Goal: Task Accomplishment & Management: Use online tool/utility

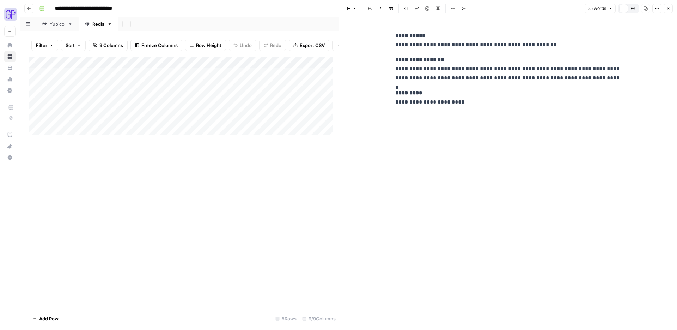
click at [670, 8] on span "Close" at bounding box center [670, 8] width 0 height 0
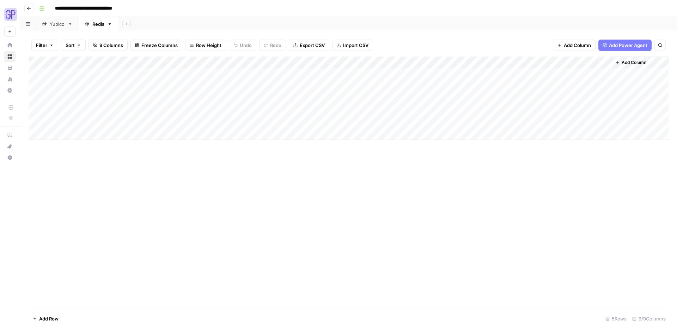
click at [28, 7] on icon "button" at bounding box center [29, 8] width 4 height 3
click at [31, 8] on button "Go back" at bounding box center [28, 8] width 9 height 9
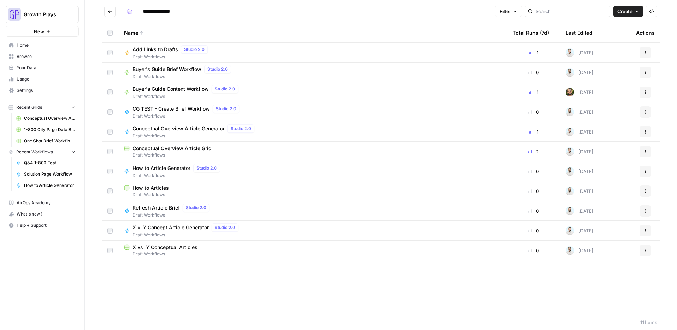
click at [160, 54] on span "Draft Workflows" at bounding box center [172, 57] width 78 height 6
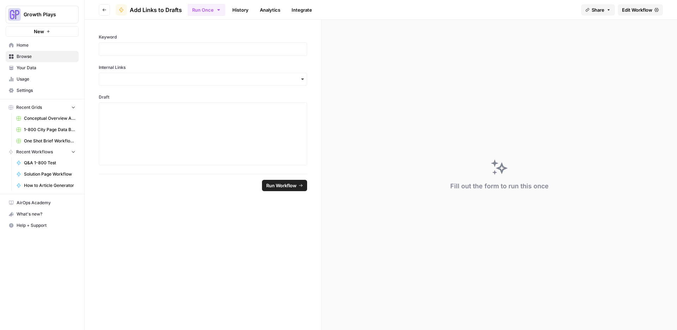
click at [640, 12] on span "Edit Workflow" at bounding box center [637, 9] width 30 height 7
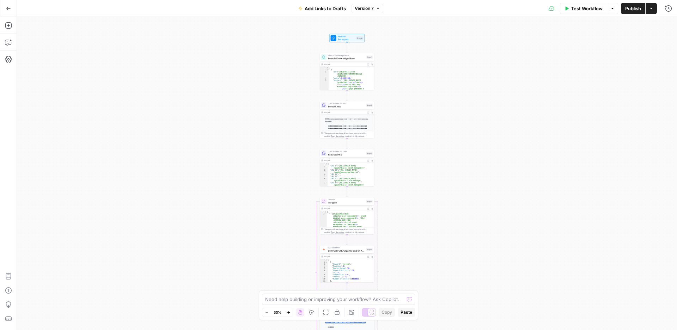
click at [291, 311] on button "Zoom In" at bounding box center [288, 312] width 8 height 8
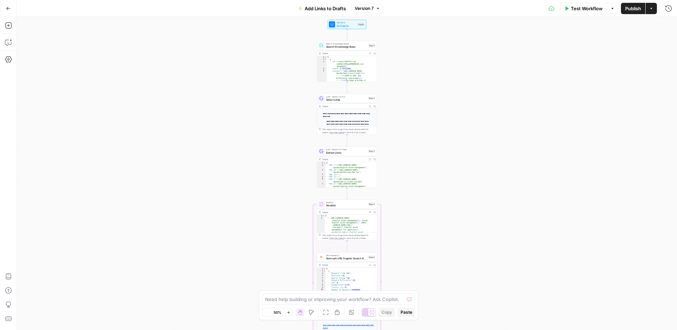
click at [291, 311] on button "Zoom In" at bounding box center [288, 312] width 8 height 8
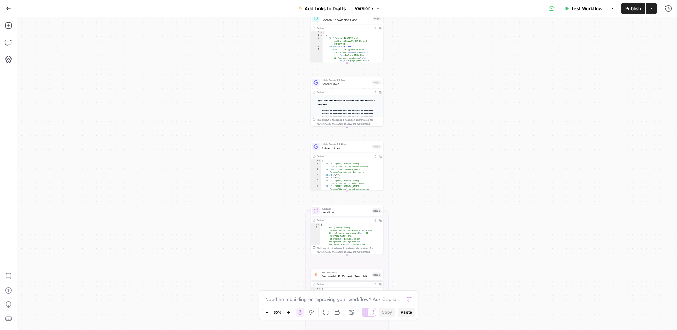
click at [291, 311] on button "Zoom In" at bounding box center [288, 312] width 8 height 8
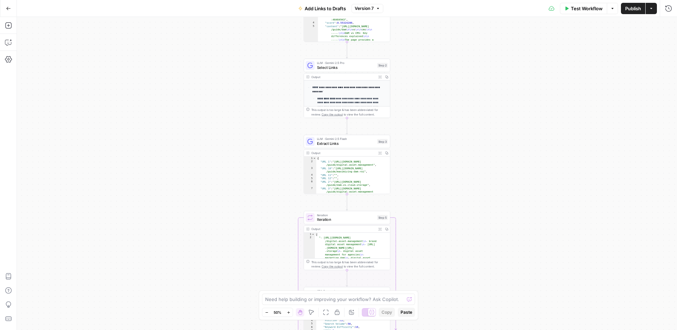
click at [291, 311] on button "Zoom In" at bounding box center [288, 312] width 8 height 8
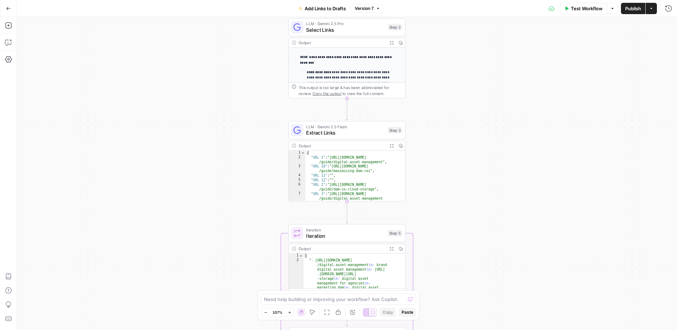
drag, startPoint x: 231, startPoint y: 145, endPoint x: 239, endPoint y: 260, distance: 115.3
click at [236, 245] on div "Workflow Set Inputs Inputs Search Knowledge Base Search Knowledge Base Step 1 O…" at bounding box center [347, 173] width 661 height 313
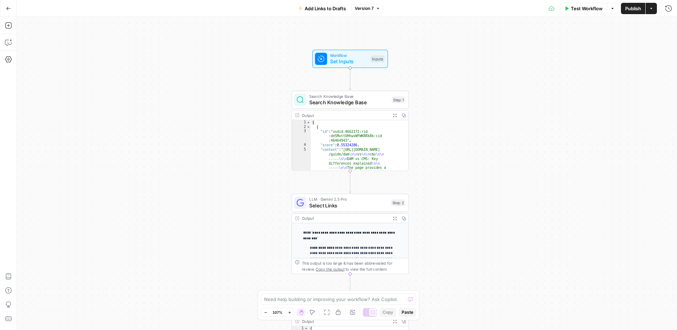
drag, startPoint x: 252, startPoint y: 185, endPoint x: 253, endPoint y: 198, distance: 13.1
click at [253, 198] on div "Workflow Set Inputs Inputs Search Knowledge Base Search Knowledge Base Step 1 O…" at bounding box center [347, 173] width 661 height 313
drag, startPoint x: 451, startPoint y: 205, endPoint x: 449, endPoint y: 131, distance: 73.4
click at [450, 133] on div "Workflow Set Inputs Inputs Search Knowledge Base Search Knowledge Base Step 1 O…" at bounding box center [347, 173] width 661 height 313
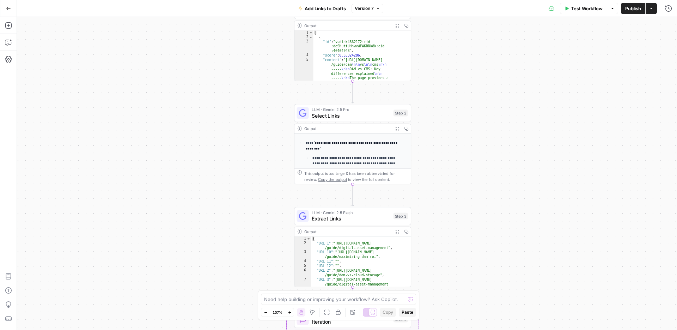
drag, startPoint x: 259, startPoint y: 219, endPoint x: 257, endPoint y: 142, distance: 77.3
click at [257, 147] on div "Workflow Set Inputs Inputs Search Knowledge Base Search Knowledge Base Step 1 O…" at bounding box center [347, 173] width 661 height 313
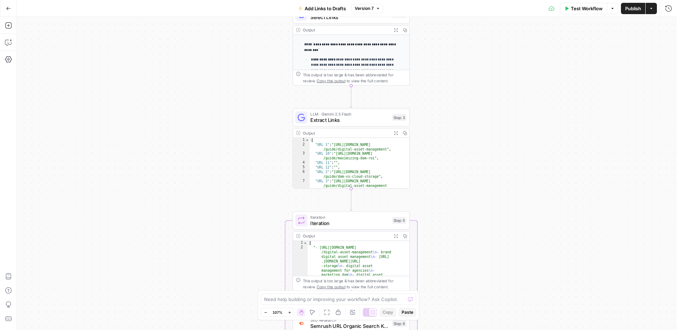
drag, startPoint x: 265, startPoint y: 168, endPoint x: 263, endPoint y: 122, distance: 45.9
click at [265, 141] on div "Workflow Set Inputs Inputs Search Knowledge Base Search Knowledge Base Step 1 O…" at bounding box center [347, 173] width 661 height 313
click at [263, 122] on div "Workflow Set Inputs Inputs Search Knowledge Base Search Knowledge Base Step 1 O…" at bounding box center [347, 173] width 661 height 313
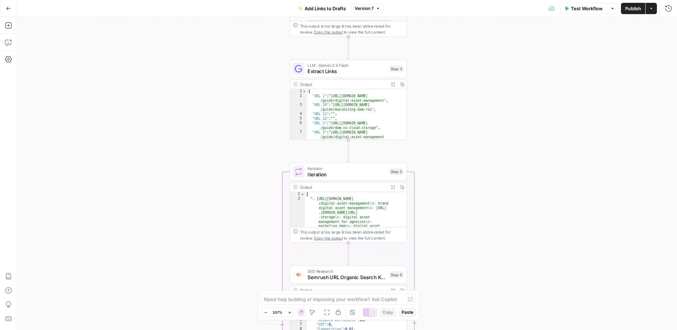
drag, startPoint x: 255, startPoint y: 151, endPoint x: 247, endPoint y: 108, distance: 44.0
click at [252, 129] on div "Workflow Set Inputs Inputs Search Knowledge Base Search Knowledge Base Step 1 O…" at bounding box center [347, 173] width 661 height 313
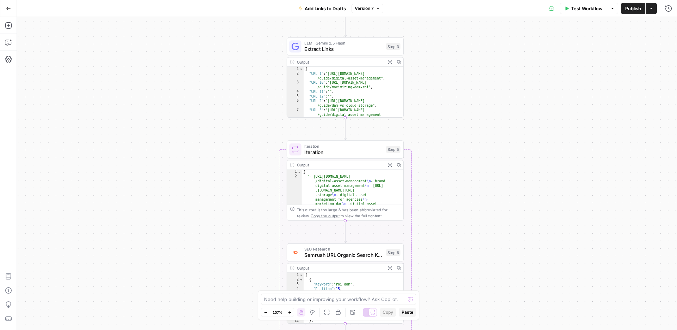
click at [261, 82] on div "Workflow Set Inputs Inputs Search Knowledge Base Search Knowledge Base Step 1 O…" at bounding box center [347, 173] width 661 height 313
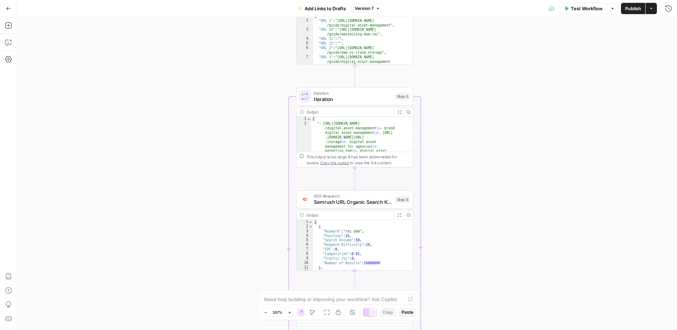
click at [245, 84] on div "Workflow Set Inputs Inputs Search Knowledge Base Search Knowledge Base Step 1 O…" at bounding box center [347, 173] width 661 height 313
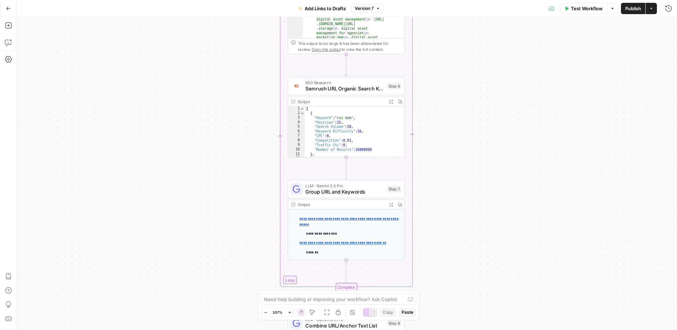
drag, startPoint x: 477, startPoint y: 161, endPoint x: 434, endPoint y: 96, distance: 77.8
click at [468, 91] on div "Workflow Set Inputs Inputs Search Knowledge Base Search Knowledge Base Step 1 O…" at bounding box center [347, 173] width 661 height 313
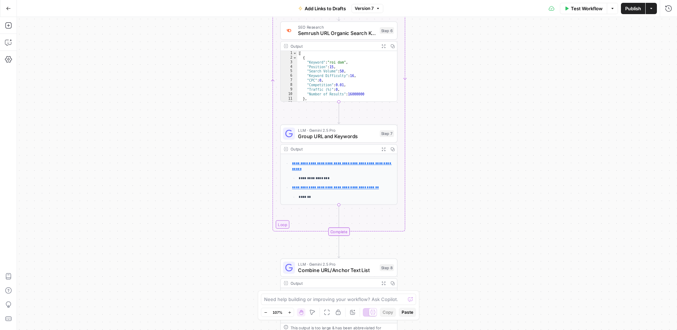
drag, startPoint x: 471, startPoint y: 186, endPoint x: 462, endPoint y: 125, distance: 62.1
click at [463, 125] on div "Workflow Set Inputs Inputs Search Knowledge Base Search Knowledge Base Step 1 O…" at bounding box center [347, 173] width 661 height 313
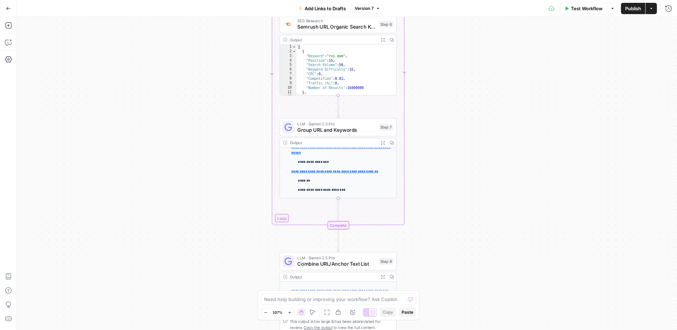
scroll to position [10, 0]
drag, startPoint x: 474, startPoint y: 176, endPoint x: 474, endPoint y: 98, distance: 78.3
click at [469, 116] on div "Workflow Set Inputs Inputs Search Knowledge Base Search Knowledge Base Step 1 O…" at bounding box center [347, 173] width 661 height 313
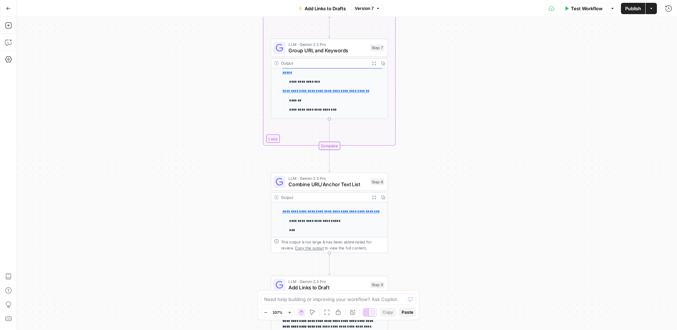
drag, startPoint x: 456, startPoint y: 189, endPoint x: 452, endPoint y: 117, distance: 72.1
click at [454, 133] on div "Workflow Set Inputs Inputs Search Knowledge Base Search Knowledge Base Step 1 O…" at bounding box center [347, 173] width 661 height 313
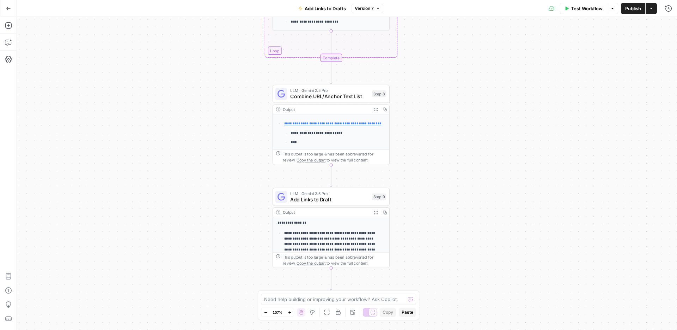
drag, startPoint x: 440, startPoint y: 155, endPoint x: 441, endPoint y: 120, distance: 35.0
click at [441, 122] on div "Workflow Set Inputs Inputs Search Knowledge Base Search Knowledge Base Step 1 O…" at bounding box center [347, 173] width 661 height 313
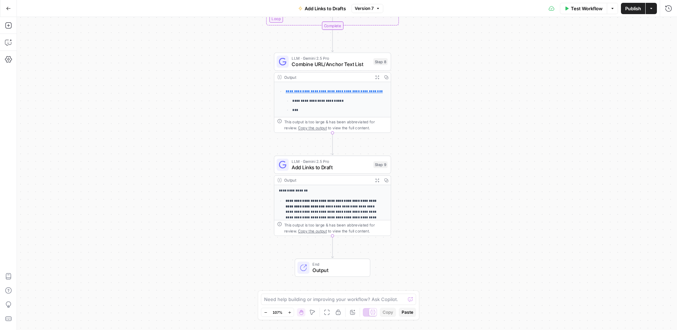
click at [12, 5] on button "Go Back" at bounding box center [8, 8] width 13 height 13
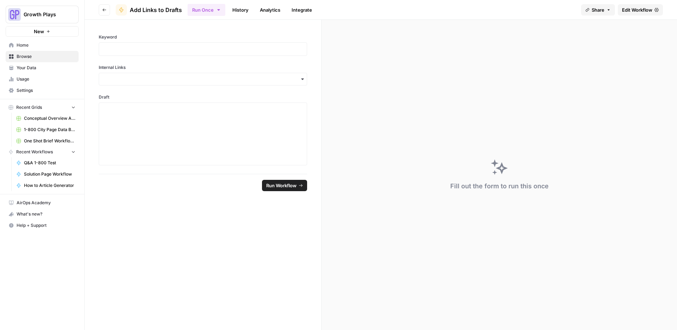
click at [101, 10] on button "Go back" at bounding box center [104, 9] width 11 height 11
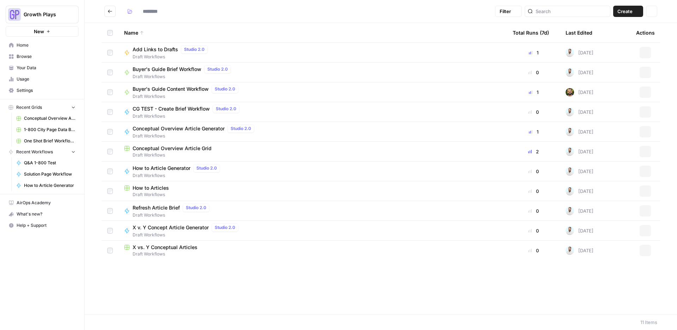
type input "**********"
click at [173, 147] on span "Conceptual Overview Article Grid" at bounding box center [172, 148] width 79 height 7
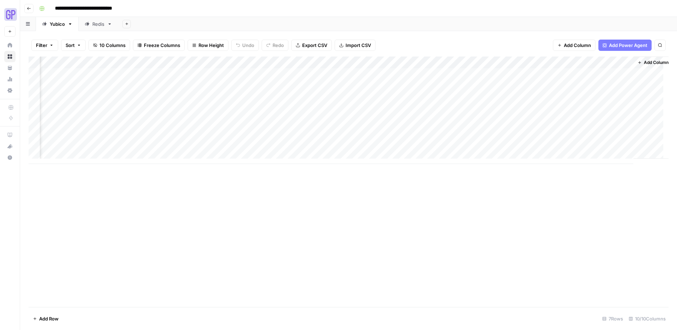
scroll to position [0, 51]
click at [608, 73] on div "Add Column" at bounding box center [349, 109] width 640 height 107
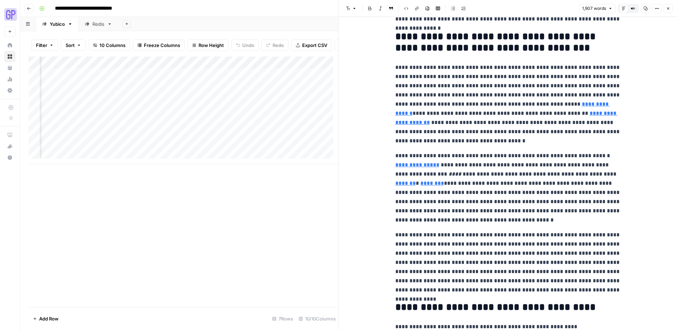
scroll to position [622, 0]
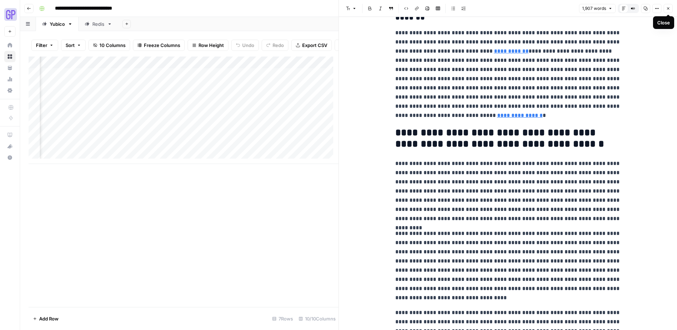
click at [667, 8] on icon "button" at bounding box center [669, 8] width 4 height 4
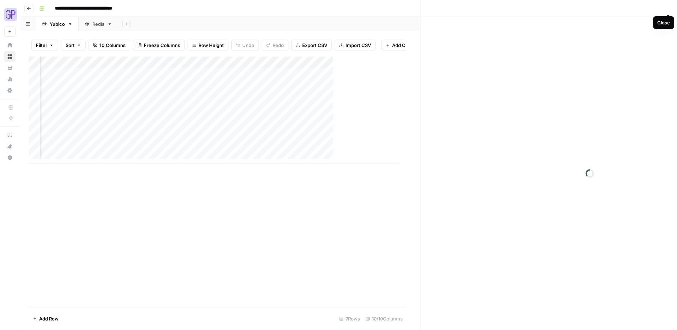
click at [667, 8] on div "Close" at bounding box center [590, 8] width 330 height 9
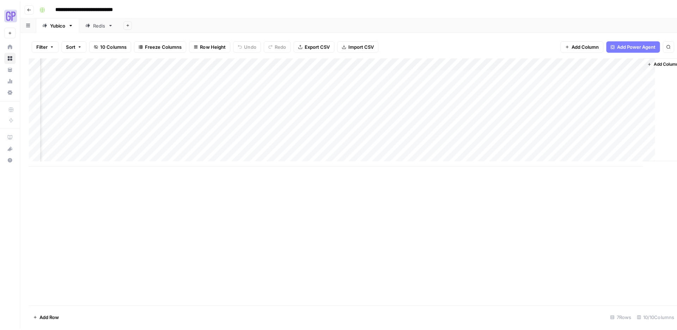
scroll to position [0, 42]
click at [29, 10] on icon "button" at bounding box center [29, 8] width 4 height 4
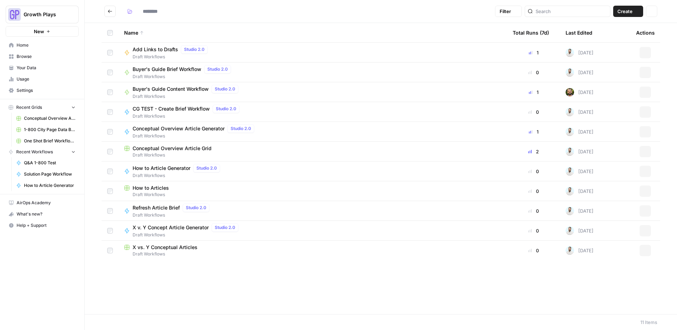
type input "**********"
click at [167, 88] on span "Buyer's Guide Content Workflow" at bounding box center [171, 88] width 76 height 7
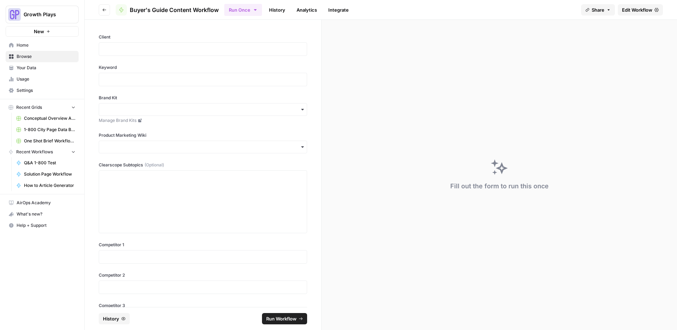
click at [628, 7] on span "Edit Workflow" at bounding box center [637, 9] width 30 height 7
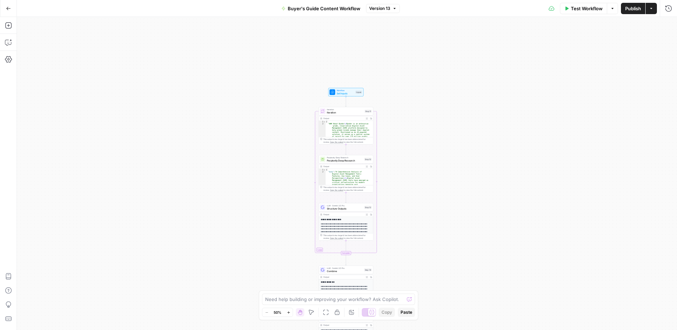
click at [275, 104] on div "Workflow Set Inputs Inputs Loop Iteration Iteration Step 11 Output Expand Outpu…" at bounding box center [347, 173] width 661 height 313
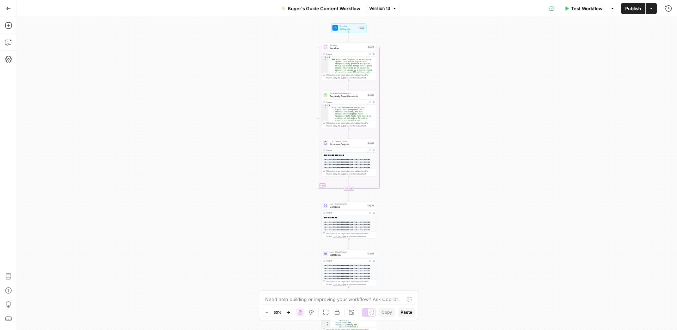
drag, startPoint x: 267, startPoint y: 133, endPoint x: 271, endPoint y: 80, distance: 53.7
click at [271, 81] on div "Workflow Set Inputs Inputs Loop Iteration Iteration Step 11 Output Expand Outpu…" at bounding box center [347, 173] width 661 height 313
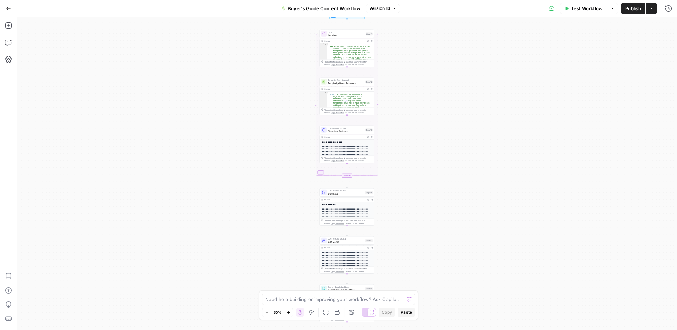
drag, startPoint x: 284, startPoint y: 74, endPoint x: 284, endPoint y: 153, distance: 79.7
click at [284, 152] on div "Workflow Set Inputs Inputs Loop Iteration Iteration Step 11 Output Expand Outpu…" at bounding box center [347, 173] width 661 height 313
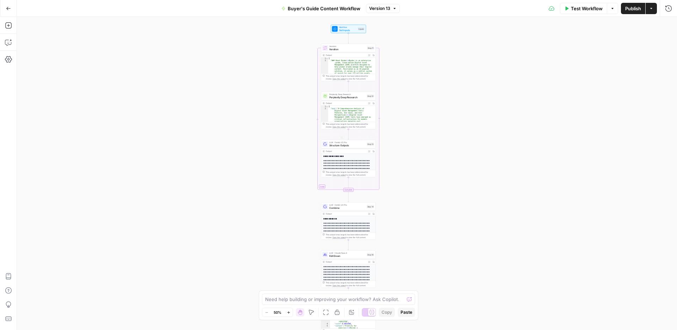
drag, startPoint x: 404, startPoint y: 173, endPoint x: 408, endPoint y: 125, distance: 47.8
click at [408, 152] on div "Workflow Set Inputs Inputs Loop Iteration Iteration Step 11 Output Expand Outpu…" at bounding box center [347, 173] width 661 height 313
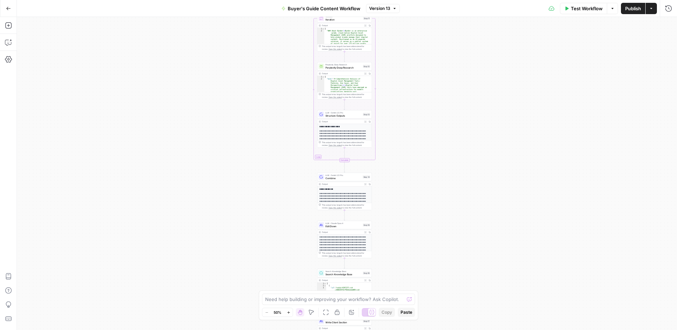
drag, startPoint x: 423, startPoint y: 244, endPoint x: 428, endPoint y: 163, distance: 80.6
click at [424, 183] on div "Workflow Set Inputs Inputs Loop Iteration Iteration Step 11 Output Expand Outpu…" at bounding box center [347, 173] width 661 height 313
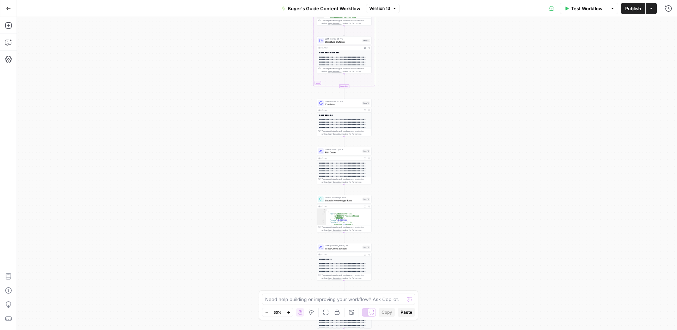
drag, startPoint x: 404, startPoint y: 223, endPoint x: 403, endPoint y: 171, distance: 51.2
click at [403, 199] on div "Workflow Set Inputs Inputs Loop Iteration Iteration Step 11 Output Expand Outpu…" at bounding box center [347, 173] width 661 height 313
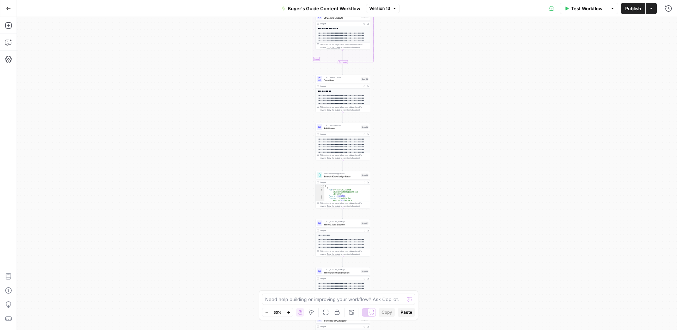
drag, startPoint x: 413, startPoint y: 164, endPoint x: 412, endPoint y: 213, distance: 48.3
click at [412, 207] on div "Workflow Set Inputs Inputs Loop Iteration Iteration Step 11 Output Expand Outpu…" at bounding box center [347, 173] width 661 height 313
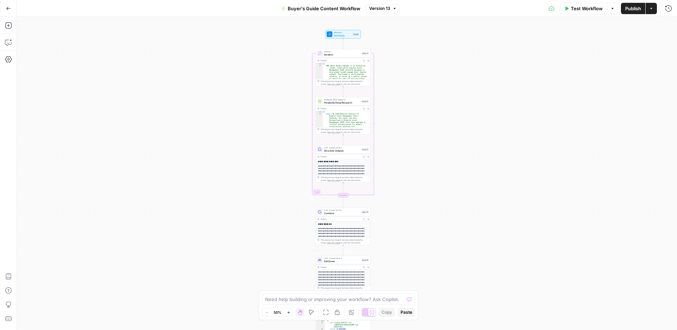
drag, startPoint x: 408, startPoint y: 186, endPoint x: 409, endPoint y: 226, distance: 40.6
click at [408, 219] on div "Workflow Set Inputs Inputs Loop Iteration Iteration Step 11 Output Expand Outpu…" at bounding box center [347, 173] width 661 height 313
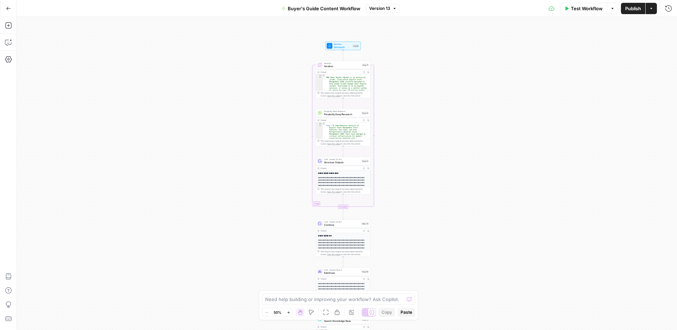
click at [4, 8] on button "Go Back" at bounding box center [8, 8] width 13 height 13
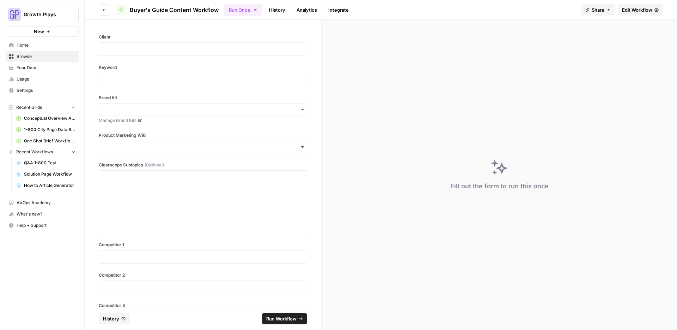
click at [105, 8] on icon "button" at bounding box center [104, 10] width 4 height 4
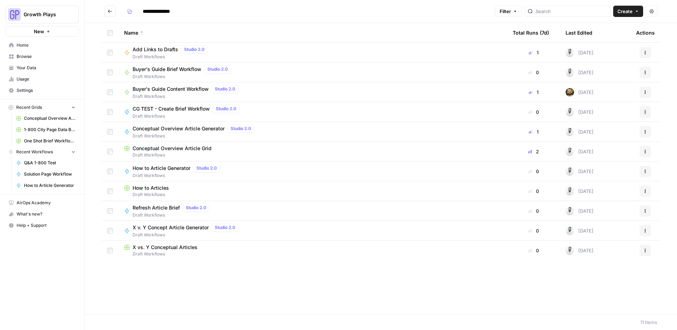
click at [110, 11] on icon "Go back" at bounding box center [110, 11] width 5 height 5
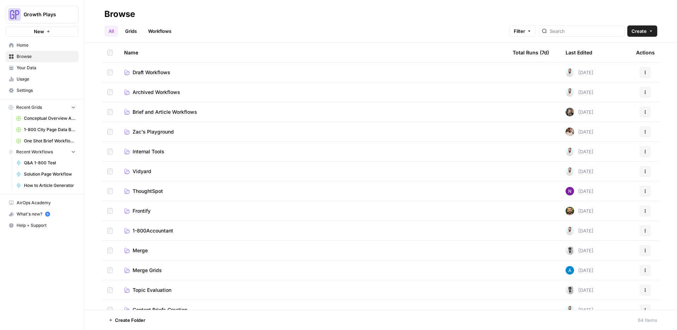
click at [41, 175] on span "Solution Page Workflow" at bounding box center [50, 174] width 52 height 6
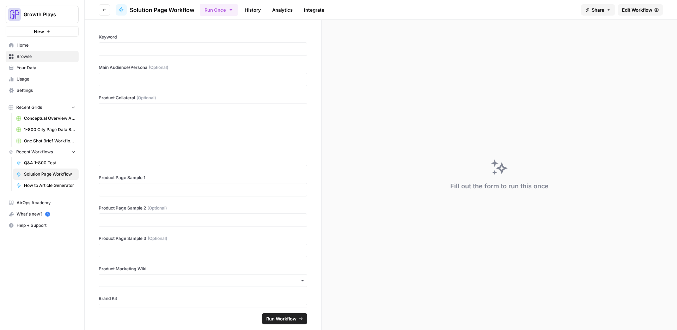
click at [628, 11] on span "Edit Workflow" at bounding box center [637, 9] width 30 height 7
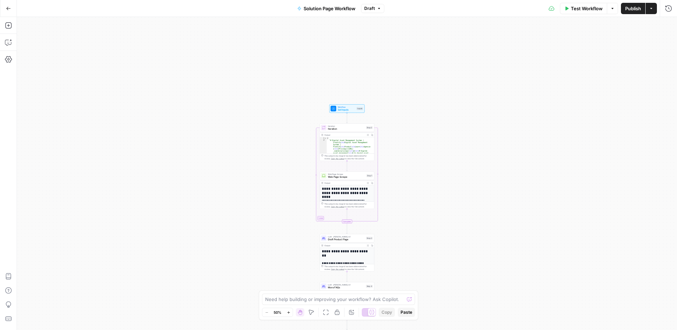
click at [11, 7] on button "Go Back" at bounding box center [8, 8] width 13 height 13
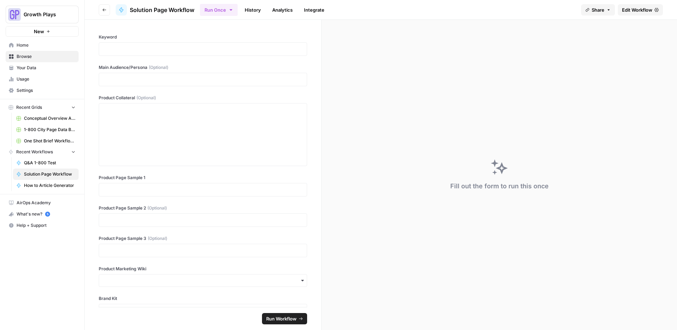
click at [107, 8] on button "Go back" at bounding box center [104, 9] width 11 height 11
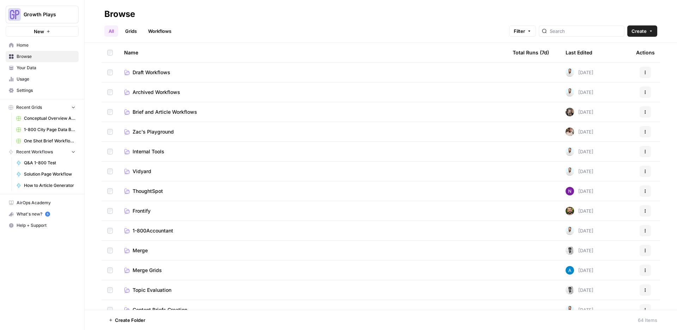
click at [154, 66] on td "Draft Workflows" at bounding box center [313, 71] width 389 height 19
click at [156, 72] on span "Draft Workflows" at bounding box center [152, 72] width 38 height 7
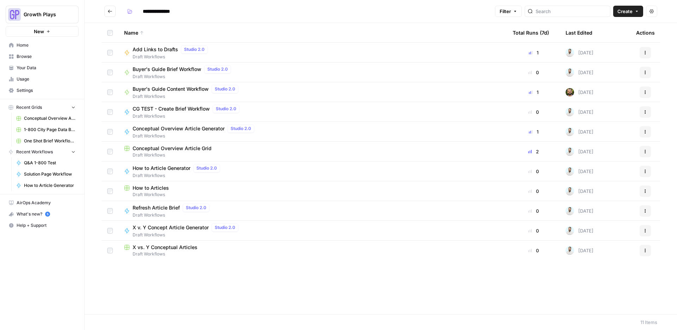
click at [161, 86] on span "Buyer's Guide Content Workflow" at bounding box center [171, 88] width 76 height 7
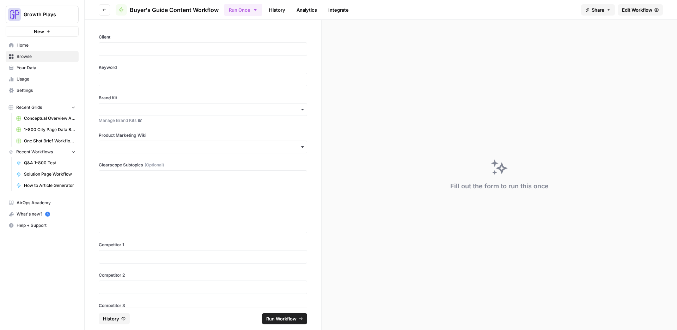
click at [625, 11] on span "Edit Workflow" at bounding box center [637, 9] width 30 height 7
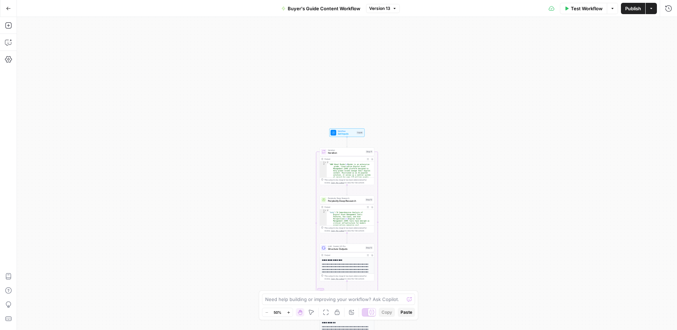
click at [12, 7] on button "Go Back" at bounding box center [8, 8] width 13 height 13
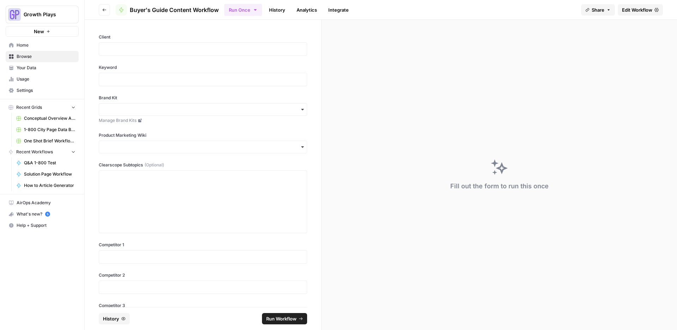
click at [108, 5] on button "Go back" at bounding box center [104, 9] width 11 height 11
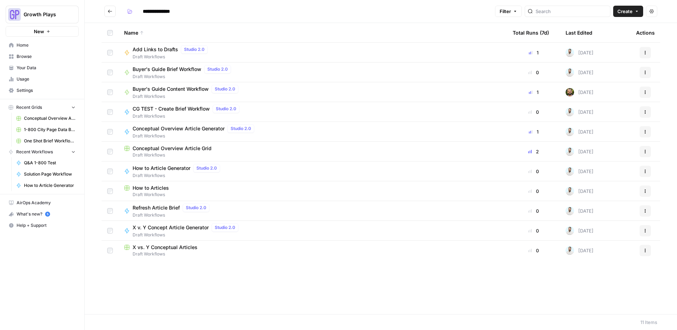
click at [48, 172] on span "Solution Page Workflow" at bounding box center [50, 174] width 52 height 6
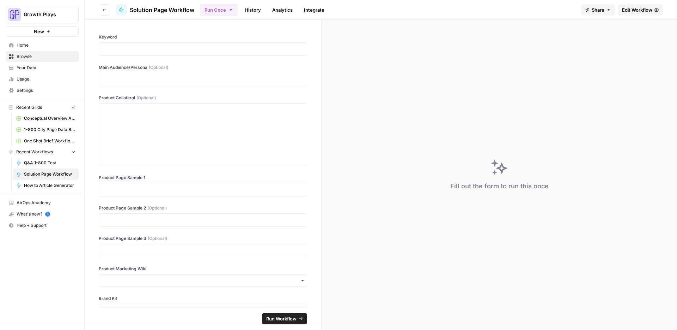
click at [628, 11] on span "Edit Workflow" at bounding box center [637, 9] width 30 height 7
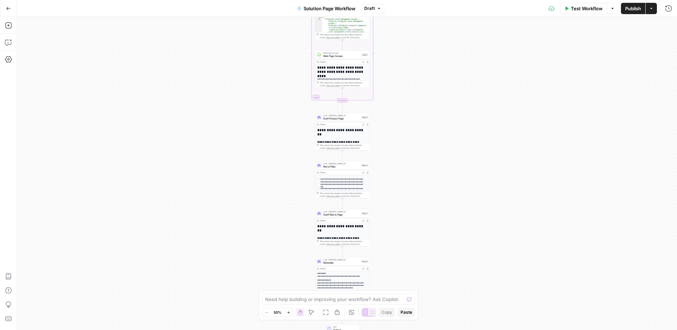
drag, startPoint x: 408, startPoint y: 164, endPoint x: 407, endPoint y: 124, distance: 39.9
click at [408, 159] on div "Workflow Set Inputs Inputs Loop Iteration Iteration Step 2 Output Expand Output…" at bounding box center [347, 173] width 661 height 313
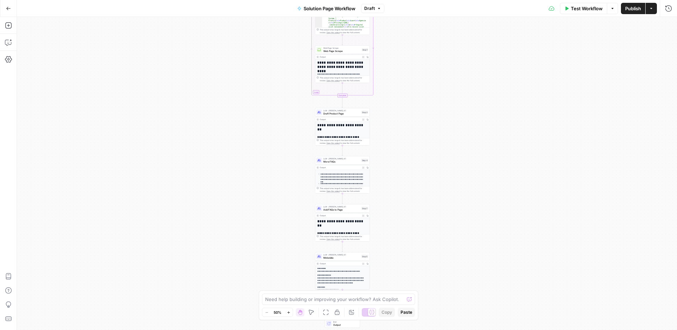
click at [392, 141] on div "Workflow Set Inputs Inputs Loop Iteration Iteration Step 2 Output Expand Output…" at bounding box center [347, 173] width 661 height 313
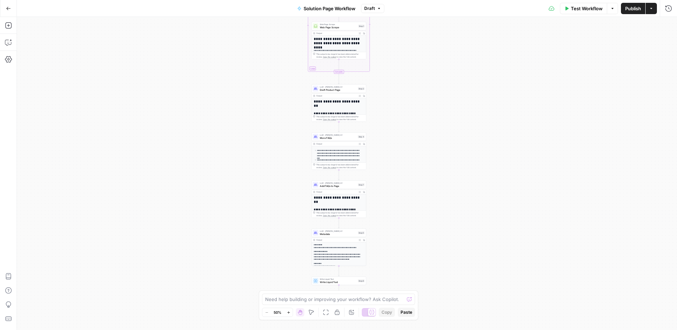
drag, startPoint x: 421, startPoint y: 192, endPoint x: 415, endPoint y: 106, distance: 87.1
click at [411, 149] on div "Workflow Set Inputs Inputs Loop Iteration Iteration Step 2 Output Expand Output…" at bounding box center [347, 173] width 661 height 313
click at [415, 105] on div "Workflow Set Inputs Inputs Loop Iteration Iteration Step 2 Output Expand Output…" at bounding box center [347, 173] width 661 height 313
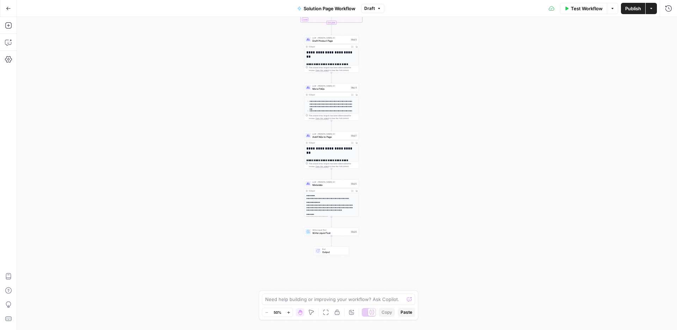
drag, startPoint x: 411, startPoint y: 149, endPoint x: 416, endPoint y: 106, distance: 43.4
click at [414, 129] on div "Workflow Set Inputs Inputs Loop Iteration Iteration Step 2 Output Expand Output…" at bounding box center [347, 173] width 661 height 313
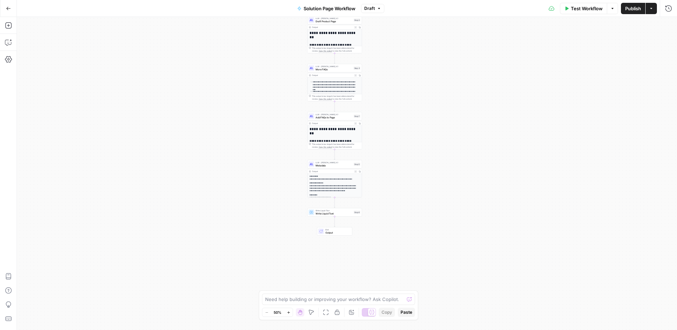
click at [415, 93] on div "Workflow Set Inputs Inputs Loop Iteration Iteration Step 2 Output Expand Output…" at bounding box center [347, 173] width 661 height 313
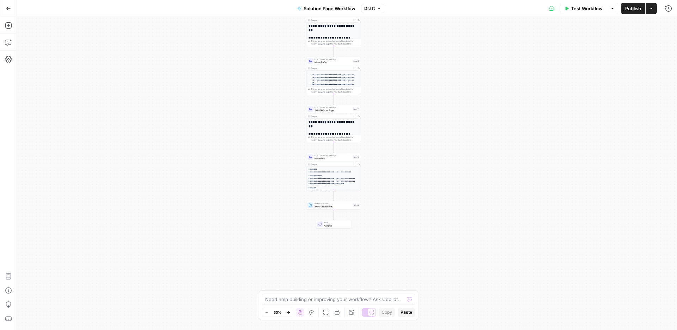
drag, startPoint x: 408, startPoint y: 72, endPoint x: 411, endPoint y: 152, distance: 79.8
click at [409, 136] on div "Workflow Set Inputs Inputs Loop Iteration Iteration Step 2 Output Expand Output…" at bounding box center [347, 173] width 661 height 313
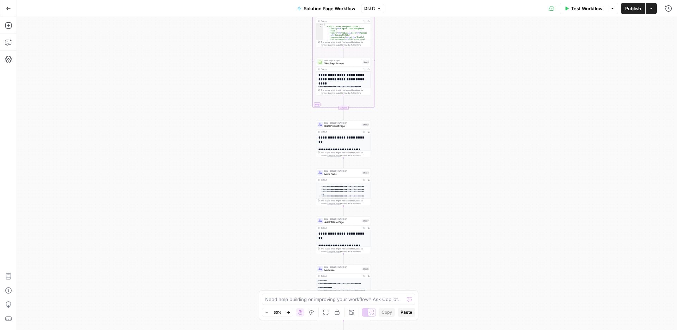
drag, startPoint x: 409, startPoint y: 166, endPoint x: 414, endPoint y: 203, distance: 37.0
click at [410, 179] on div "Workflow Set Inputs Inputs Loop Iteration Iteration Step 2 Output Expand Output…" at bounding box center [347, 173] width 661 height 313
click at [414, 203] on div "Workflow Set Inputs Inputs Loop Iteration Iteration Step 2 Output Expand Output…" at bounding box center [347, 173] width 661 height 313
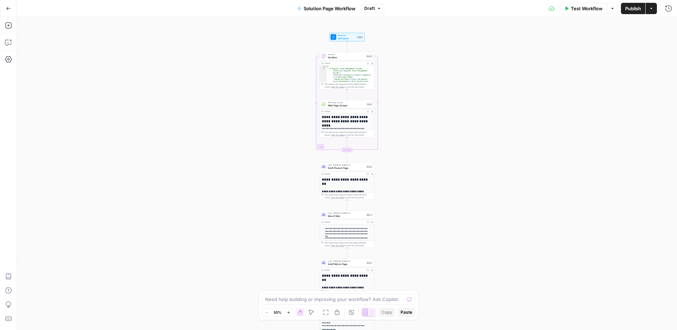
drag, startPoint x: 417, startPoint y: 136, endPoint x: 416, endPoint y: 219, distance: 82.9
click at [416, 210] on div "Workflow Set Inputs Inputs Loop Iteration Iteration Step 2 Output Expand Output…" at bounding box center [347, 173] width 661 height 313
click at [416, 219] on div "Workflow Set Inputs Inputs Loop Iteration Iteration Step 2 Output Expand Output…" at bounding box center [347, 173] width 661 height 313
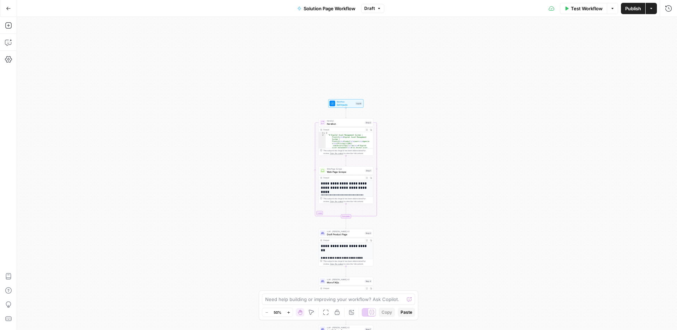
click at [349, 103] on span "Set Inputs" at bounding box center [346, 105] width 18 height 4
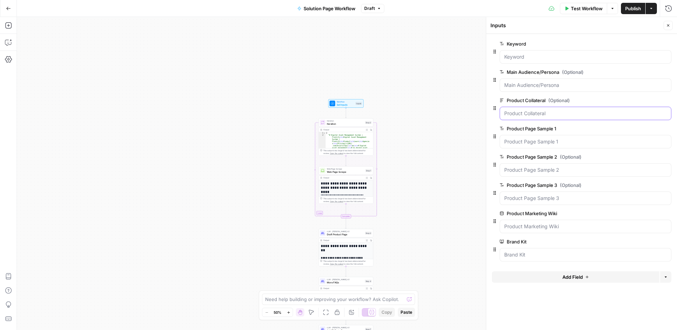
click at [542, 113] on Collateral "Product Collateral (Optional)" at bounding box center [586, 113] width 163 height 7
click at [667, 25] on icon "button" at bounding box center [669, 25] width 4 height 4
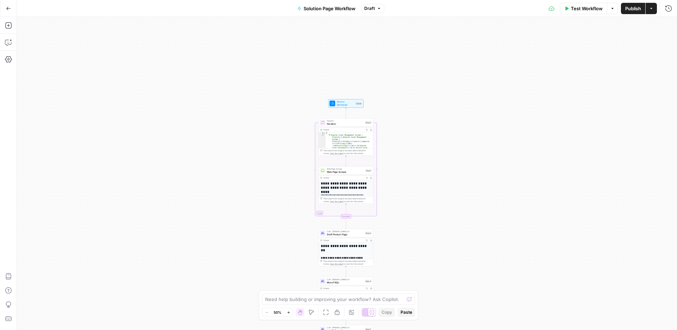
click at [290, 312] on icon "button" at bounding box center [289, 312] width 4 height 4
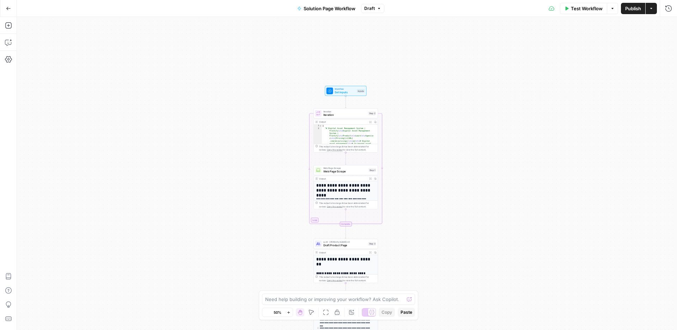
click at [290, 312] on icon "button" at bounding box center [289, 312] width 4 height 4
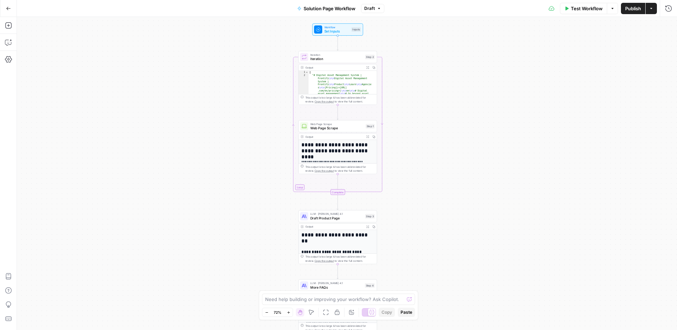
drag, startPoint x: 484, startPoint y: 223, endPoint x: 468, endPoint y: 125, distance: 98.7
click at [473, 170] on div "Workflow Set Inputs Inputs Loop Iteration Iteration Step 2 Output Expand Output…" at bounding box center [347, 173] width 661 height 313
drag, startPoint x: 468, startPoint y: 125, endPoint x: 456, endPoint y: 150, distance: 27.0
click at [467, 122] on div "Workflow Set Inputs Inputs Loop Iteration Iteration Step 2 Output Expand Output…" at bounding box center [347, 173] width 661 height 313
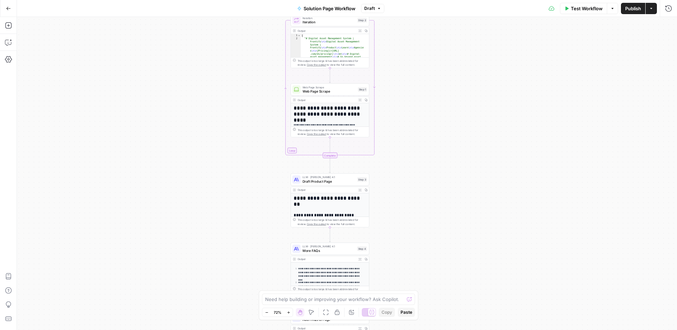
click at [429, 146] on div "Workflow Set Inputs Inputs Loop Iteration Iteration Step 2 Output Expand Output…" at bounding box center [347, 173] width 661 height 313
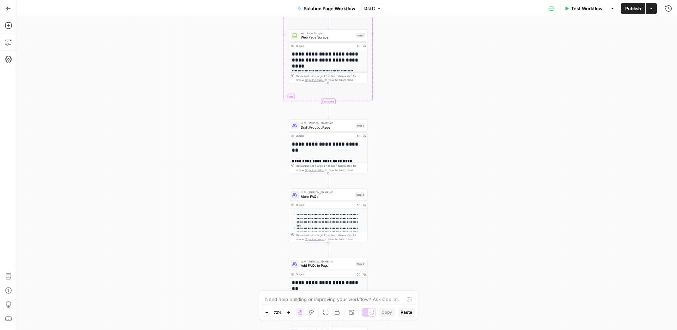
drag, startPoint x: 424, startPoint y: 145, endPoint x: 421, endPoint y: 76, distance: 69.3
click at [423, 128] on div "Workflow Set Inputs Inputs Loop Iteration Iteration Step 2 Output Expand Output…" at bounding box center [347, 173] width 661 height 313
click at [420, 74] on div "Workflow Set Inputs Inputs Loop Iteration Iteration Step 2 Output Expand Output…" at bounding box center [347, 173] width 661 height 313
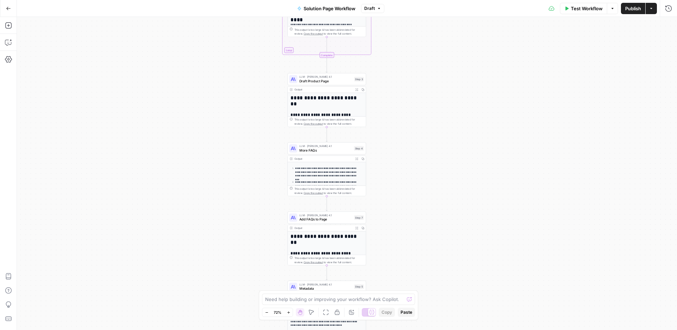
drag, startPoint x: 391, startPoint y: 203, endPoint x: 390, endPoint y: 160, distance: 43.4
click at [391, 191] on div "Workflow Set Inputs Inputs Loop Iteration Iteration Step 2 Output Expand Output…" at bounding box center [347, 173] width 661 height 313
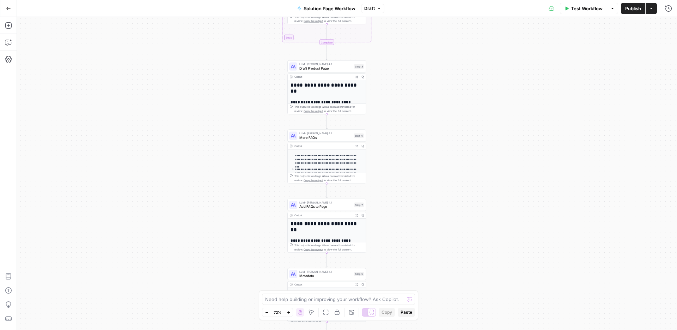
click at [359, 215] on button "Expand Output" at bounding box center [357, 215] width 6 height 6
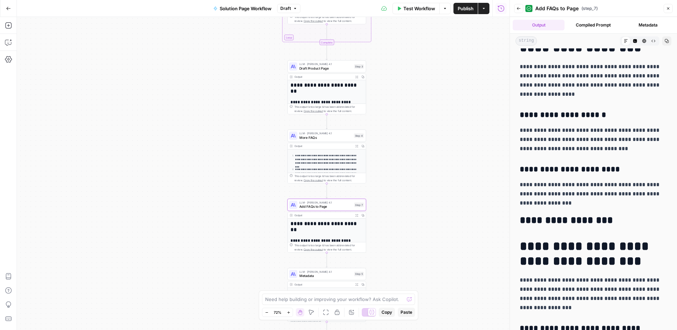
scroll to position [669, 0]
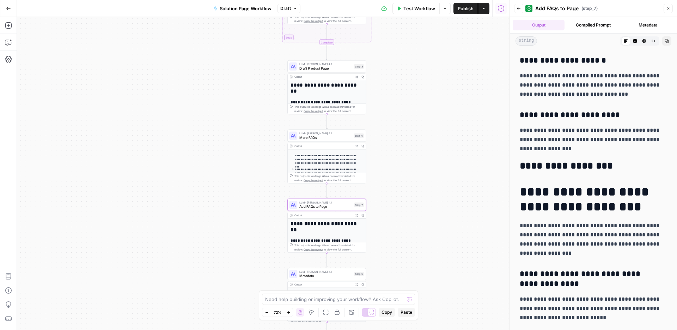
click at [571, 160] on h2 "**********" at bounding box center [591, 165] width 142 height 11
click at [576, 160] on h2 "**********" at bounding box center [591, 165] width 142 height 11
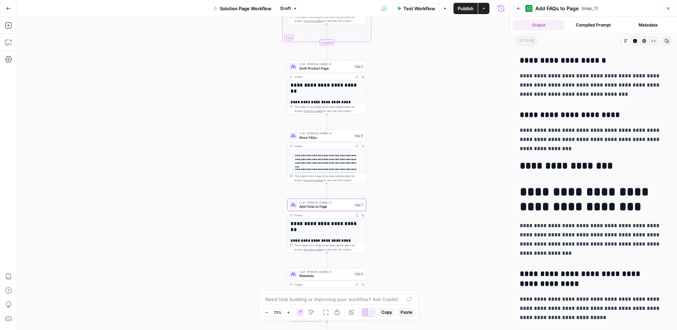
click at [562, 188] on h1 "**********" at bounding box center [591, 199] width 142 height 30
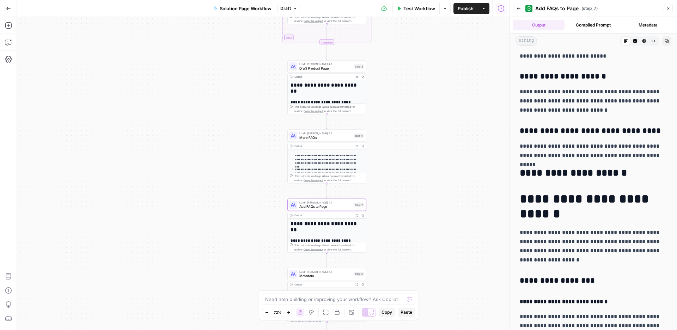
scroll to position [955, 0]
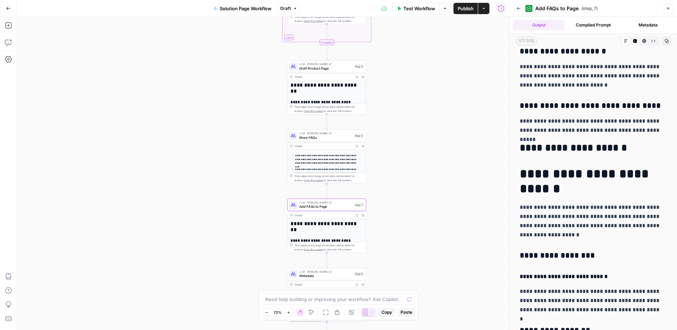
click at [557, 142] on h2 "**********" at bounding box center [591, 147] width 142 height 11
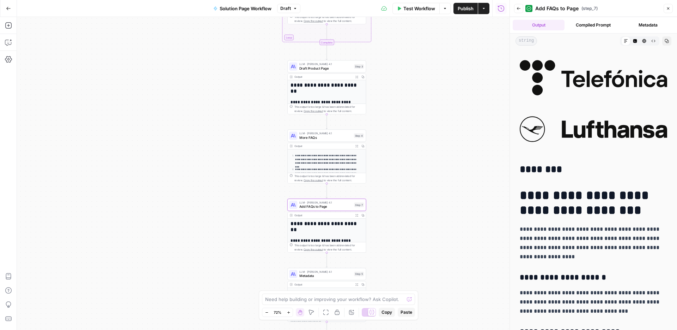
scroll to position [463, 0]
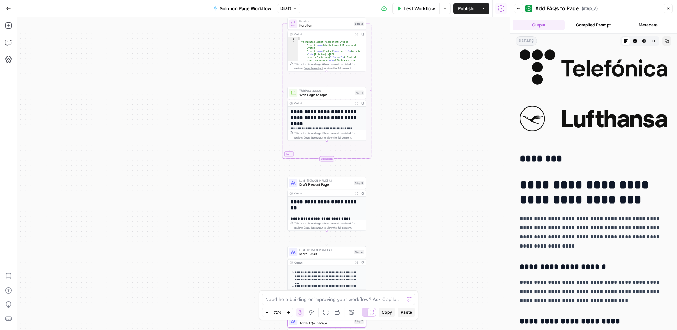
click at [356, 103] on icon "button" at bounding box center [357, 103] width 2 height 2
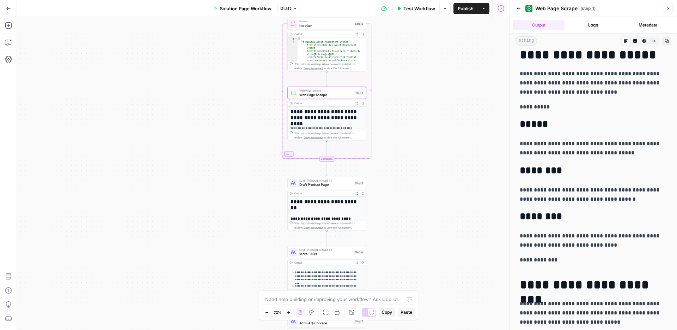
scroll to position [1784, 0]
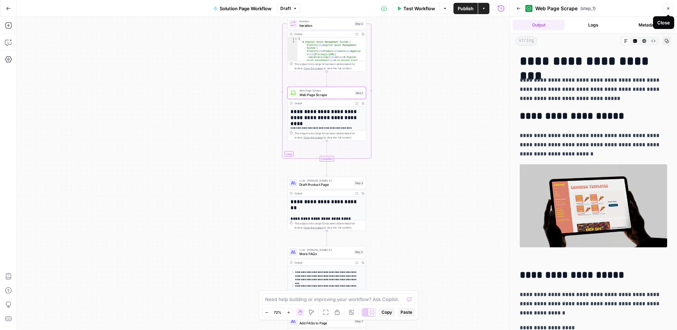
click at [667, 10] on icon "button" at bounding box center [669, 8] width 4 height 4
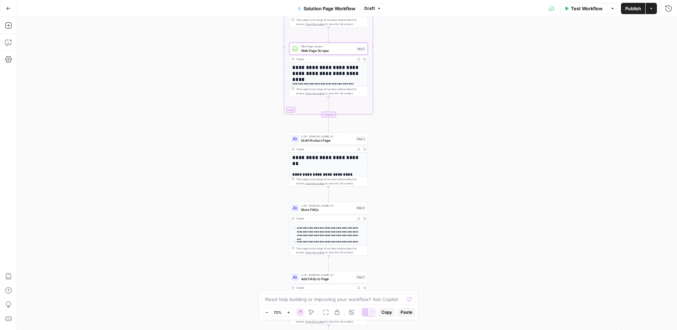
drag, startPoint x: 423, startPoint y: 207, endPoint x: 419, endPoint y: 159, distance: 47.8
click at [426, 165] on div "Workflow Set Inputs Inputs Loop Iteration Iteration Step 2 Output Expand Output…" at bounding box center [347, 173] width 661 height 313
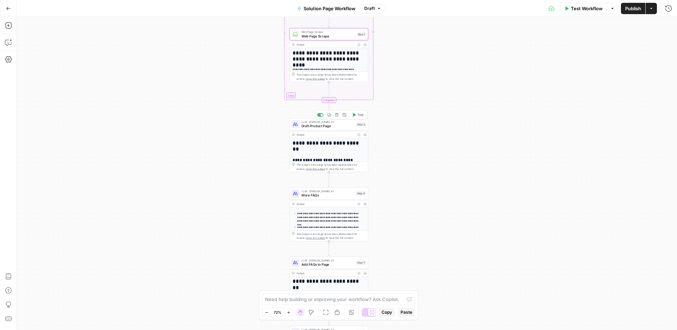
click at [336, 127] on span "Draft Product Page" at bounding box center [328, 126] width 53 height 5
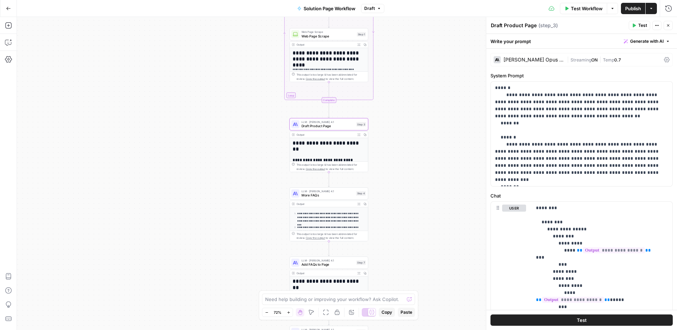
click at [669, 26] on icon "button" at bounding box center [669, 25] width 4 height 4
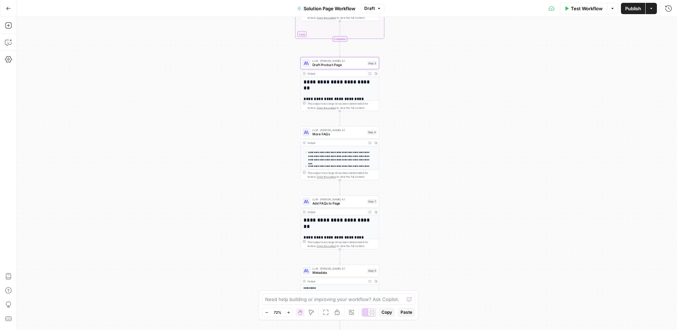
drag, startPoint x: 440, startPoint y: 160, endPoint x: 452, endPoint y: 104, distance: 57.0
click at [452, 112] on div "Workflow Set Inputs Inputs Loop Iteration Iteration Step 2 Output Expand Output…" at bounding box center [347, 173] width 661 height 313
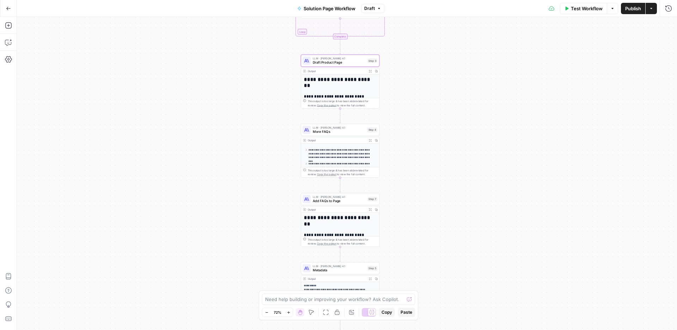
click at [448, 99] on div "Workflow Set Inputs Inputs Loop Iteration Iteration Step 2 Output Expand Output…" at bounding box center [347, 173] width 661 height 313
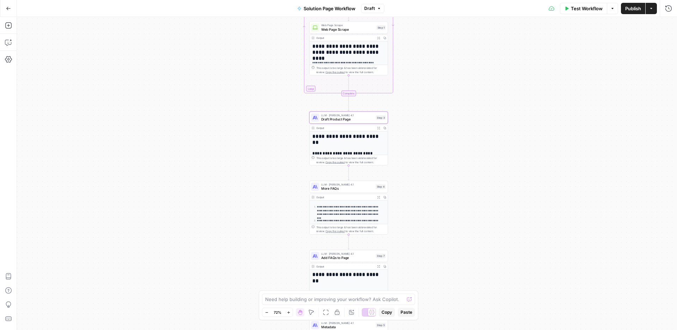
drag, startPoint x: 444, startPoint y: 85, endPoint x: 443, endPoint y: 198, distance: 112.9
click at [444, 197] on div "Workflow Set Inputs Inputs Loop Iteration Iteration Step 2 Output Expand Output…" at bounding box center [347, 173] width 661 height 313
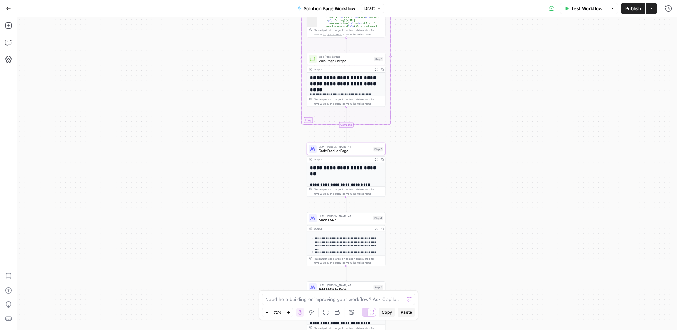
drag, startPoint x: 437, startPoint y: 132, endPoint x: 433, endPoint y: 179, distance: 47.5
click at [433, 180] on div "Workflow Set Inputs Inputs Loop Iteration Iteration Step 2 Output Expand Output…" at bounding box center [347, 173] width 661 height 313
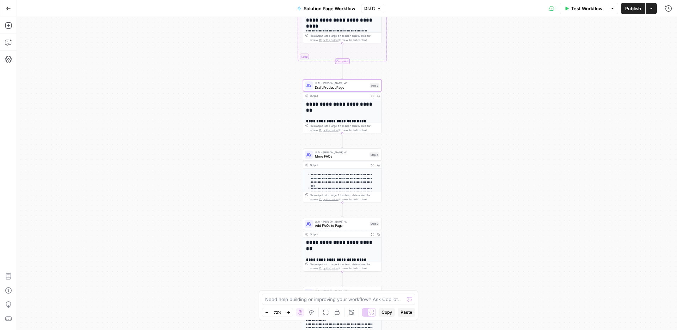
click at [328, 87] on span "Draft Product Page" at bounding box center [341, 87] width 53 height 5
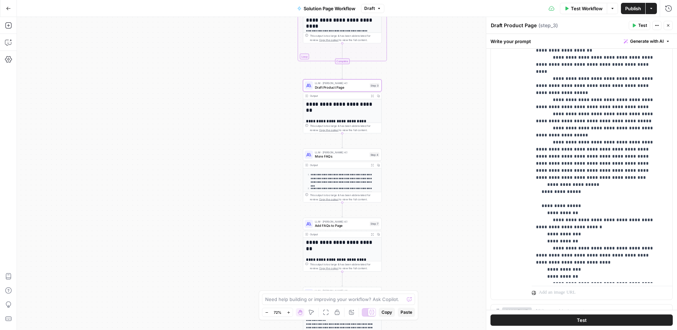
scroll to position [227, 0]
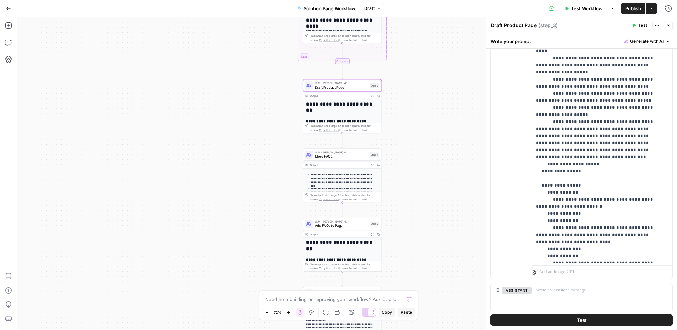
click at [671, 26] on button "Close" at bounding box center [668, 25] width 9 height 9
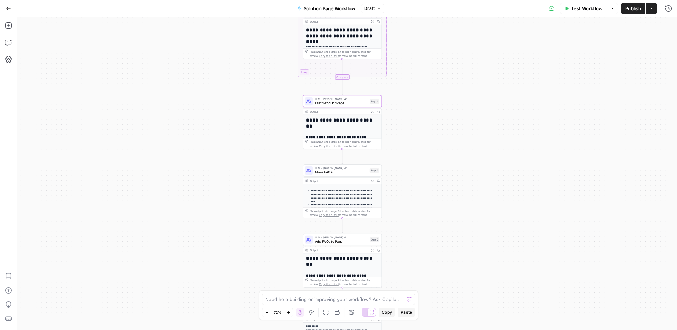
click at [247, 121] on div "Workflow Set Inputs Inputs Loop Iteration Iteration Step 2 Output Expand Output…" at bounding box center [347, 173] width 661 height 313
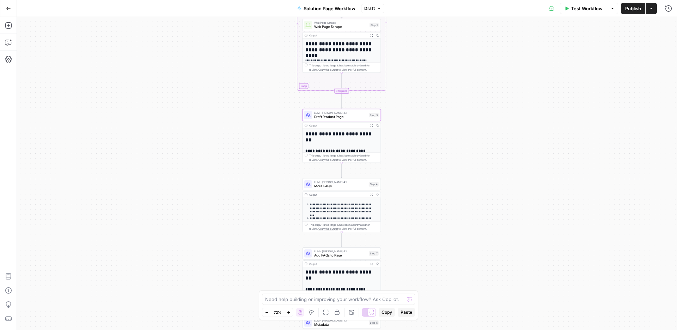
drag, startPoint x: 228, startPoint y: 65, endPoint x: 222, endPoint y: 130, distance: 64.9
click at [222, 126] on div "Workflow Set Inputs Inputs Loop Iteration Iteration Step 2 Output Expand Output…" at bounding box center [347, 173] width 661 height 313
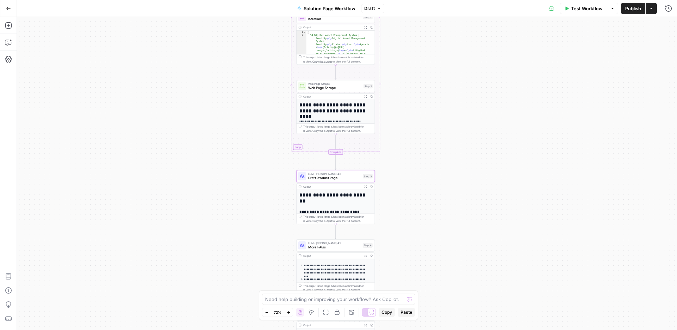
click at [233, 171] on div "Workflow Set Inputs Inputs Loop Iteration Iteration Step 2 Output Expand Output…" at bounding box center [347, 173] width 661 height 313
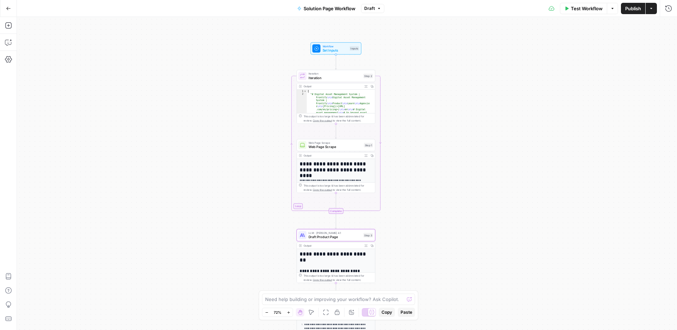
click at [232, 177] on div "Workflow Set Inputs Inputs Loop Iteration Iteration Step 2 Output Expand Output…" at bounding box center [347, 173] width 661 height 313
